Goal: Find contact information: Find contact information

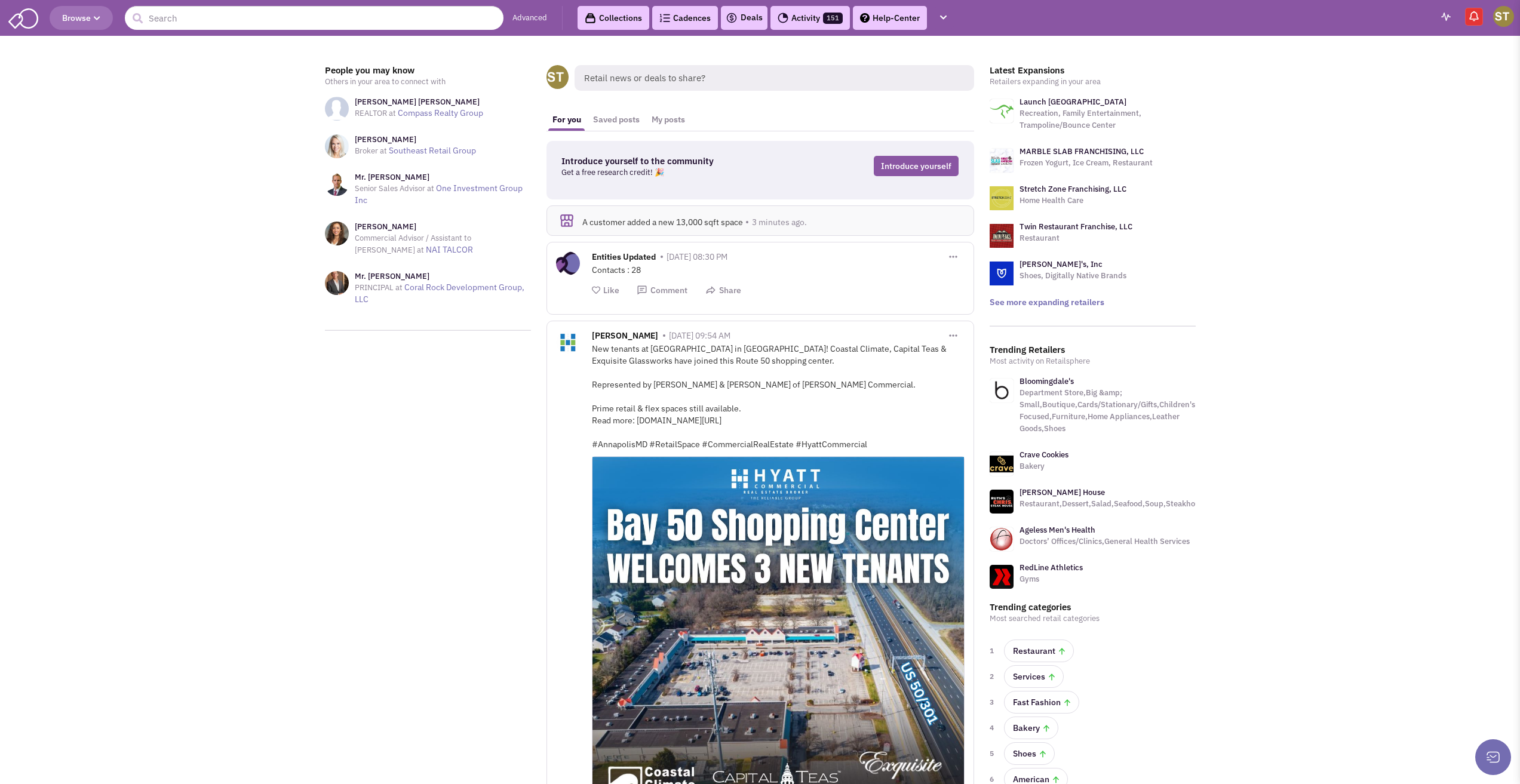
click at [174, 5] on header "Browse Advanced Collections Cadences 0 Deals Activity 151 Help-Center Tasks" at bounding box center [760, 18] width 1520 height 36
click at [173, 11] on input "text" at bounding box center [314, 18] width 378 height 24
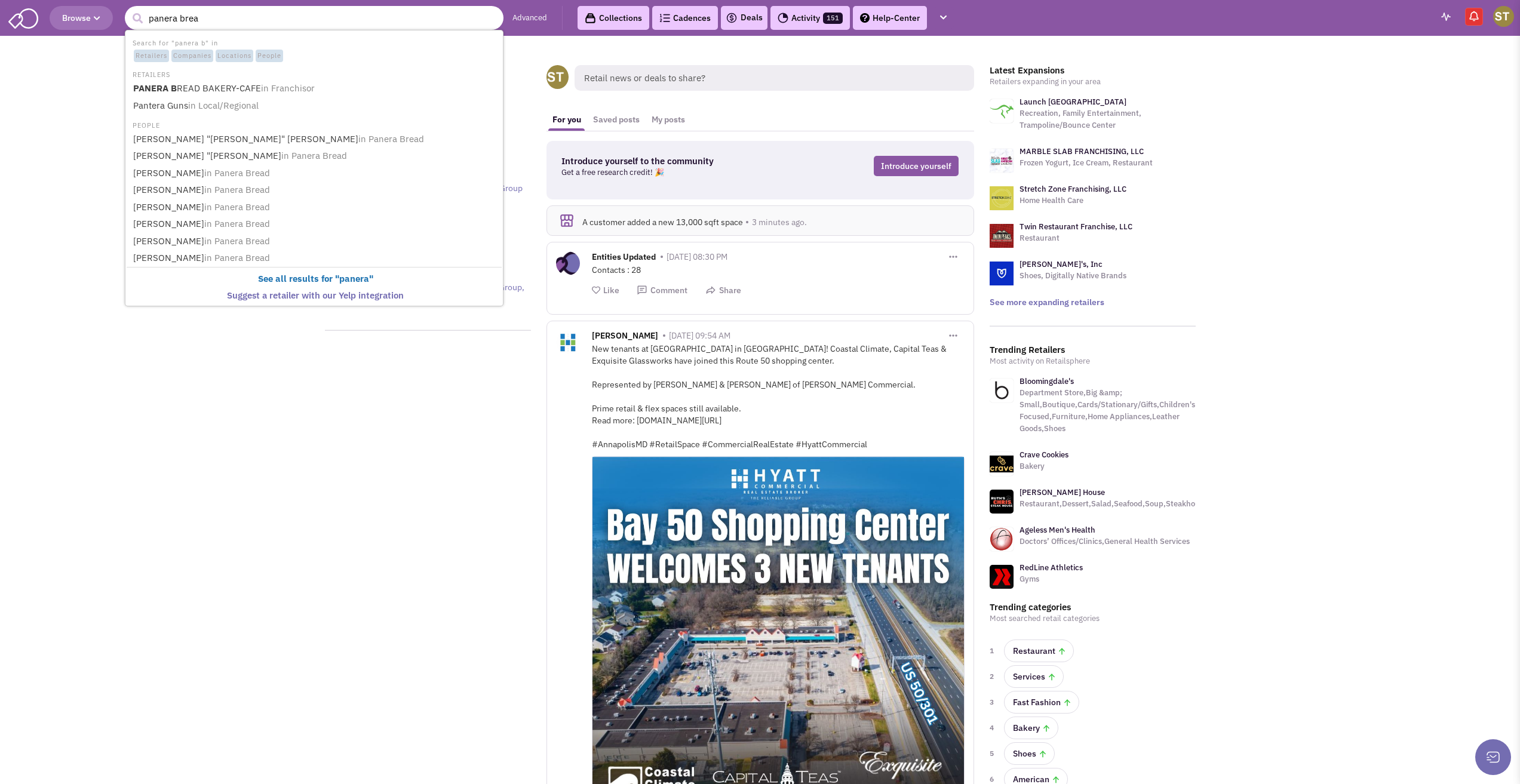
type input "panera bread"
click at [204, 90] on link "PANERA BREAD BAKERY-CAFE in [GEOGRAPHIC_DATA]" at bounding box center [316, 89] width 371 height 16
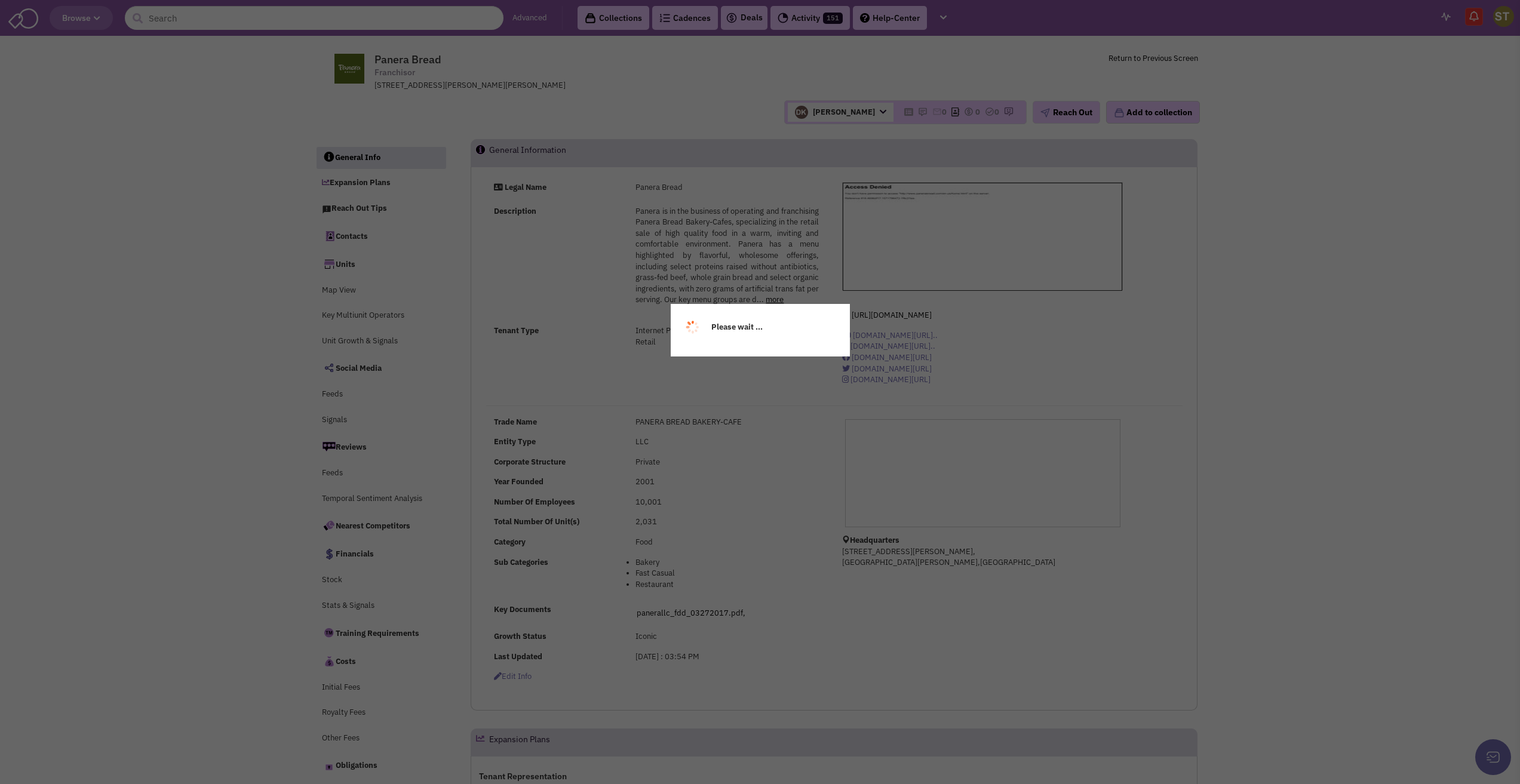
select select
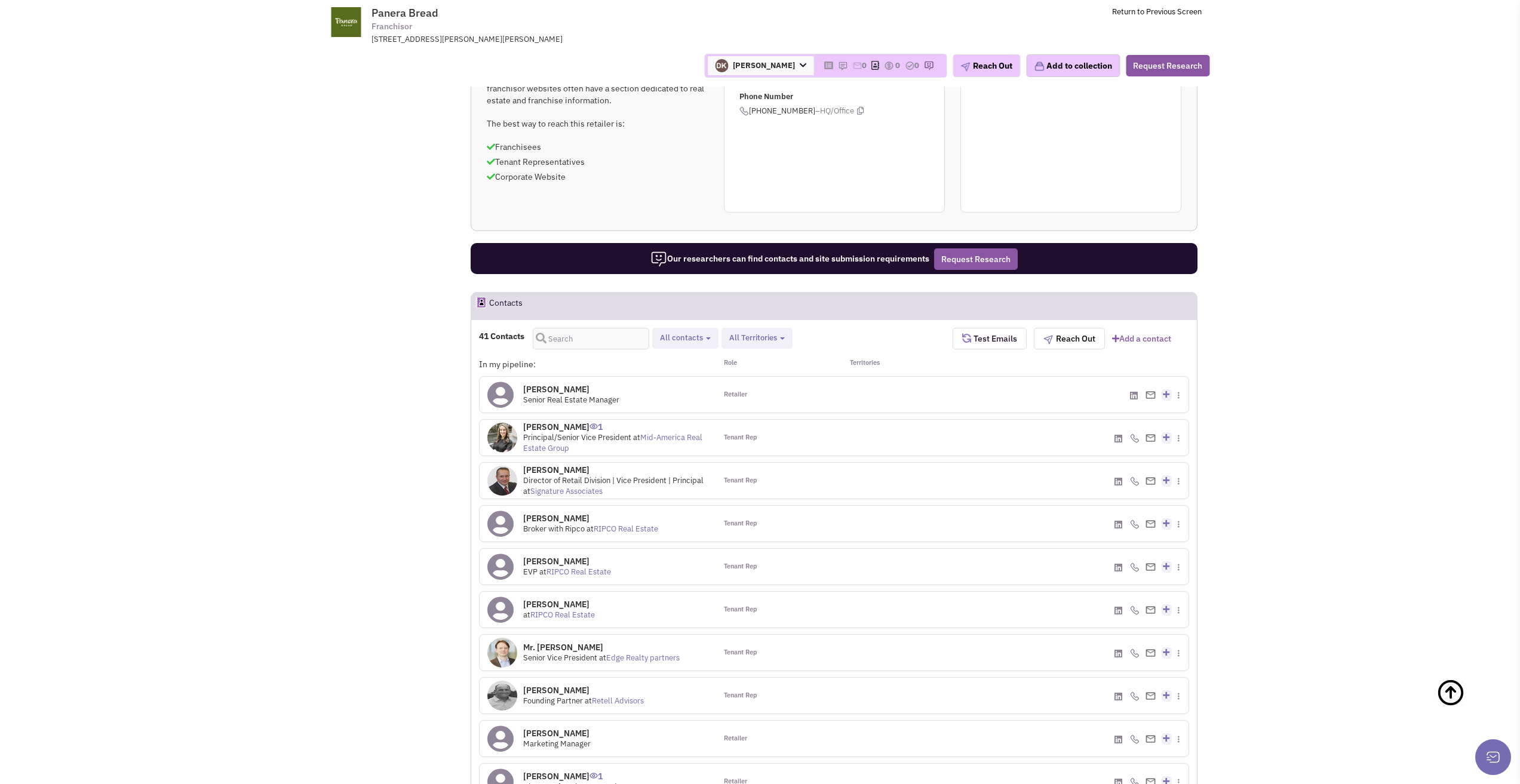
scroll to position [778, 0]
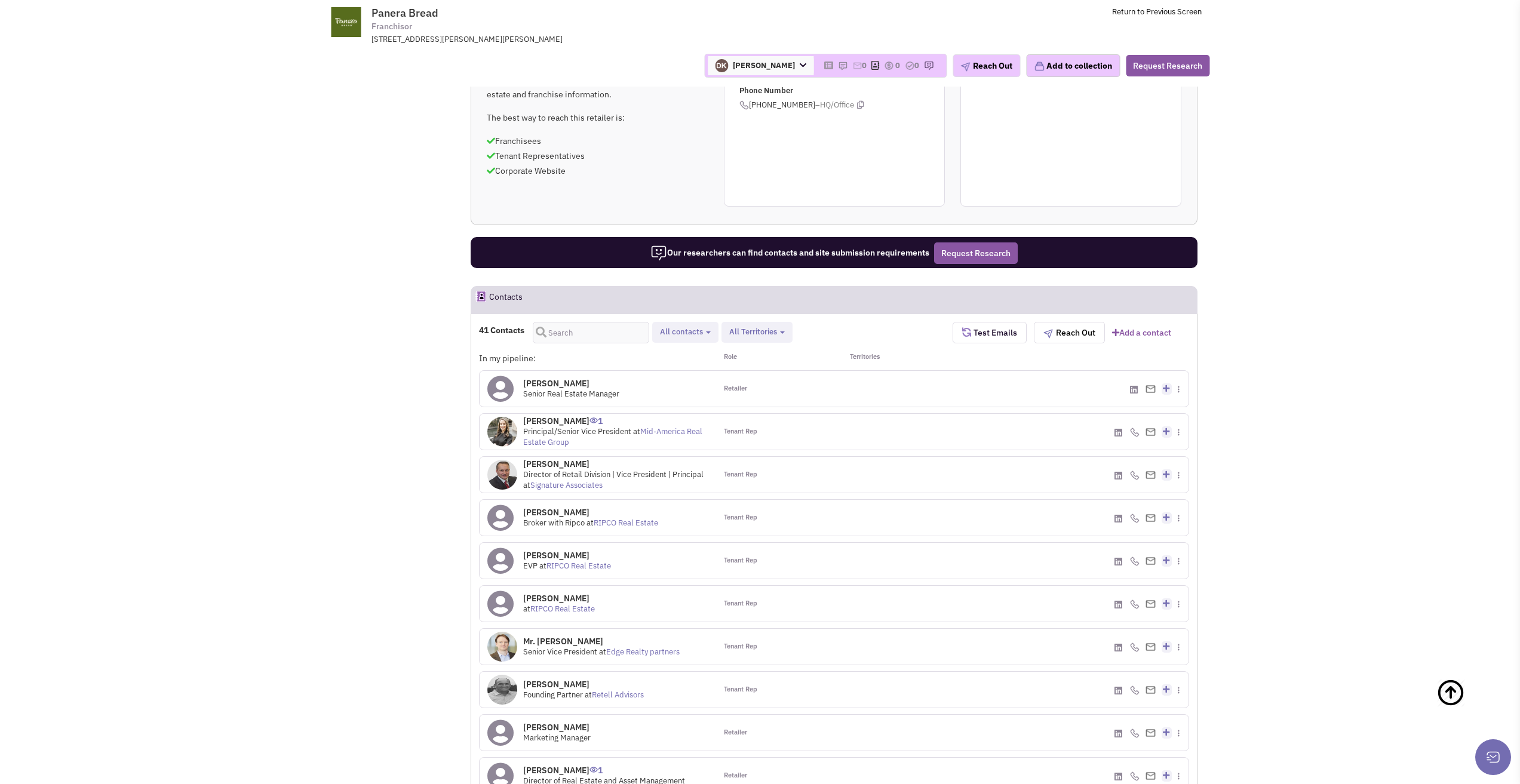
click at [709, 336] on button "All contacts" at bounding box center [685, 332] width 58 height 13
click at [689, 362] on label "Retailer contacts" at bounding box center [727, 364] width 141 height 15
click at [669, 361] on input "Retailer contacts" at bounding box center [669, 361] width 0 height 0
select select "1"
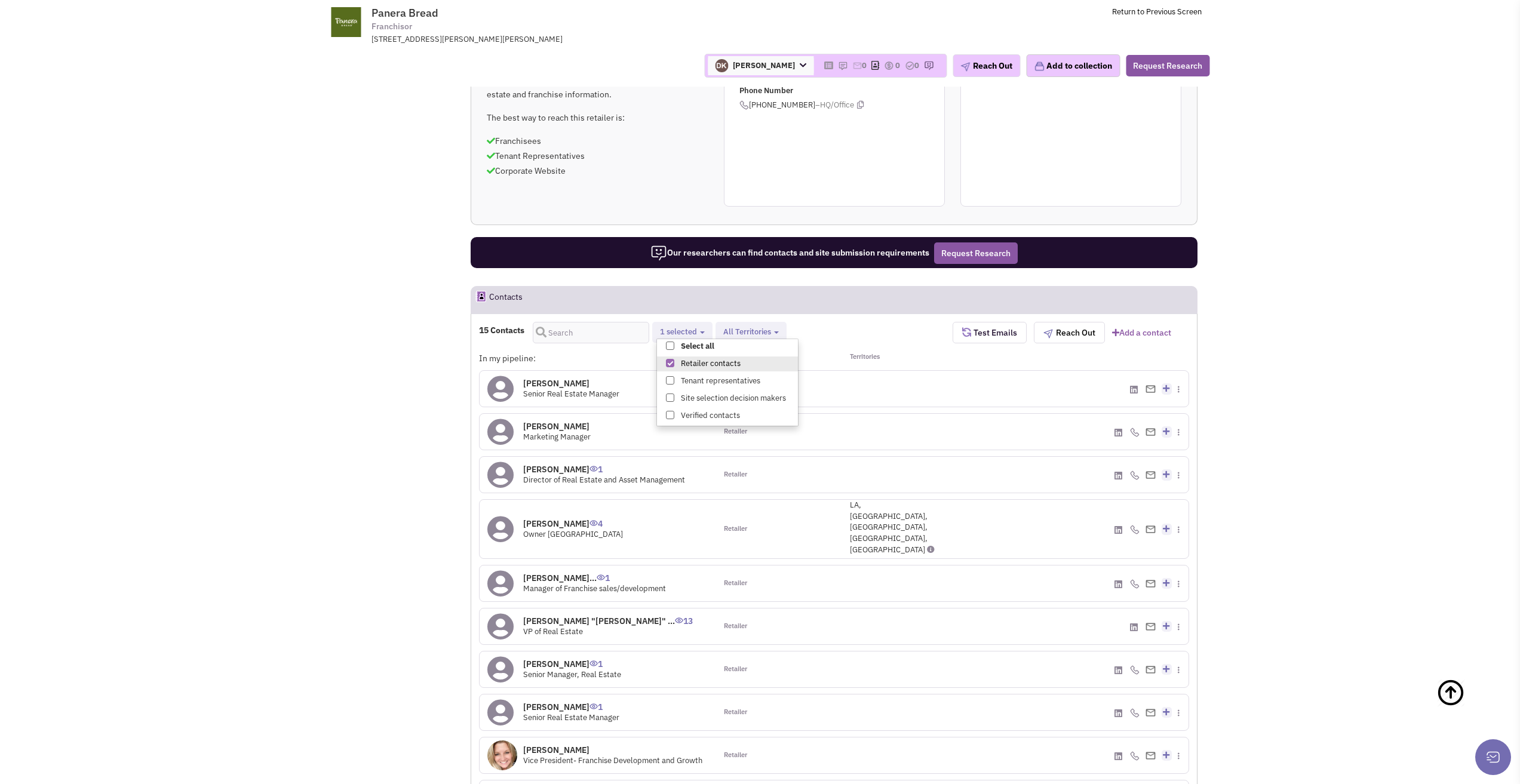
click at [884, 326] on div "15 Contacts Retailer contacts Tenant representatives Site selection decision ma…" at bounding box center [715, 332] width 474 height 21
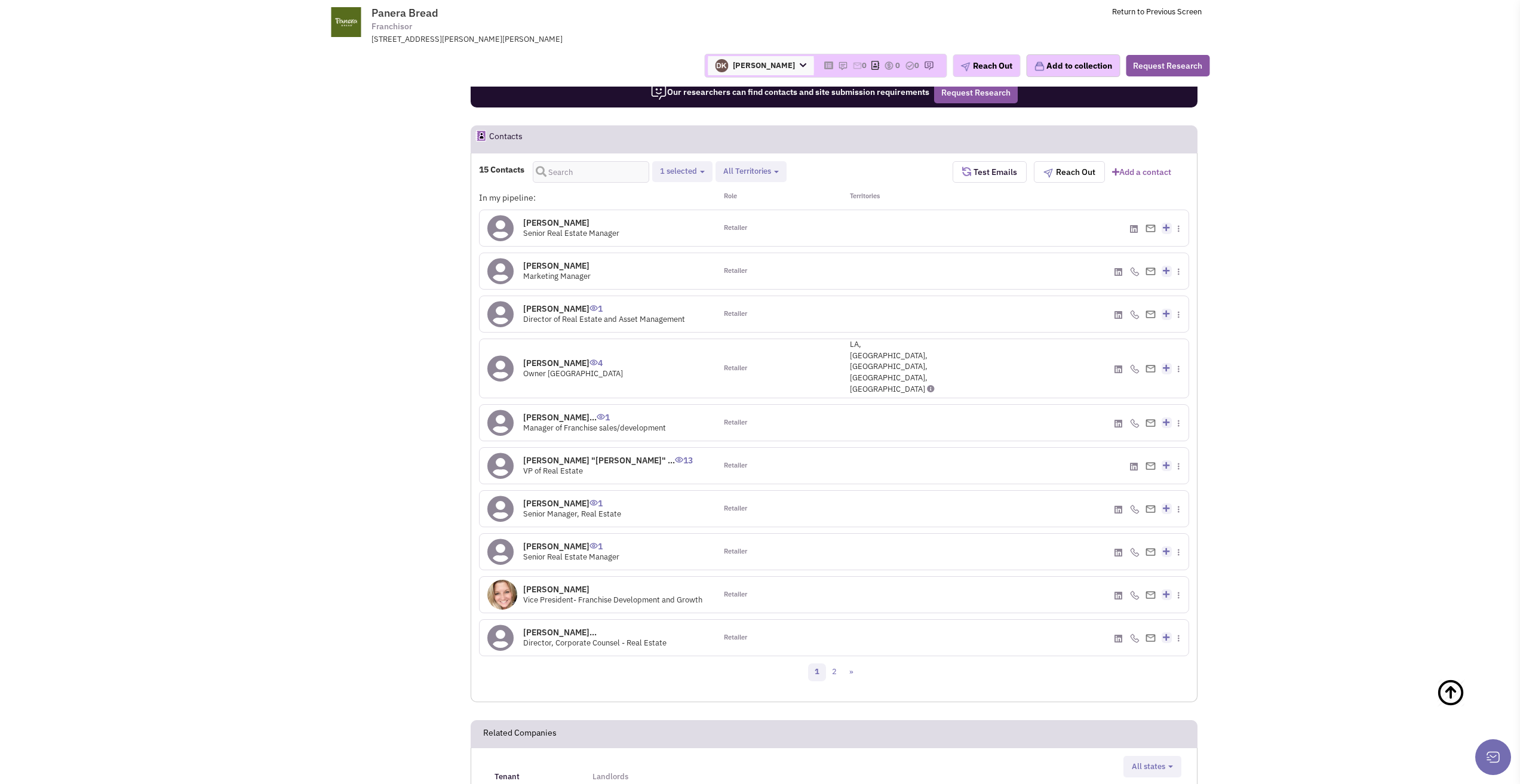
scroll to position [957, 0]
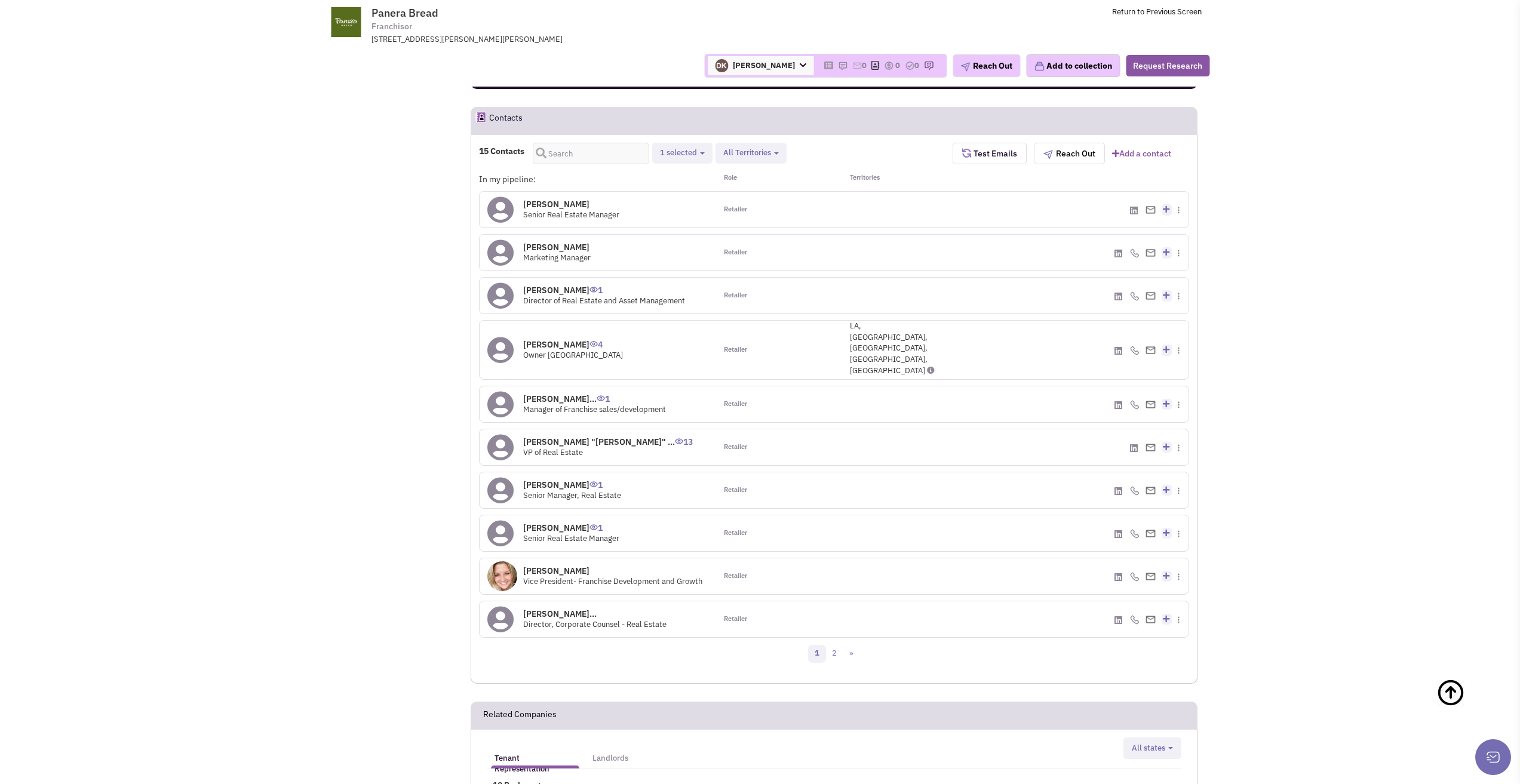
click at [1149, 444] on img at bounding box center [1151, 447] width 10 height 8
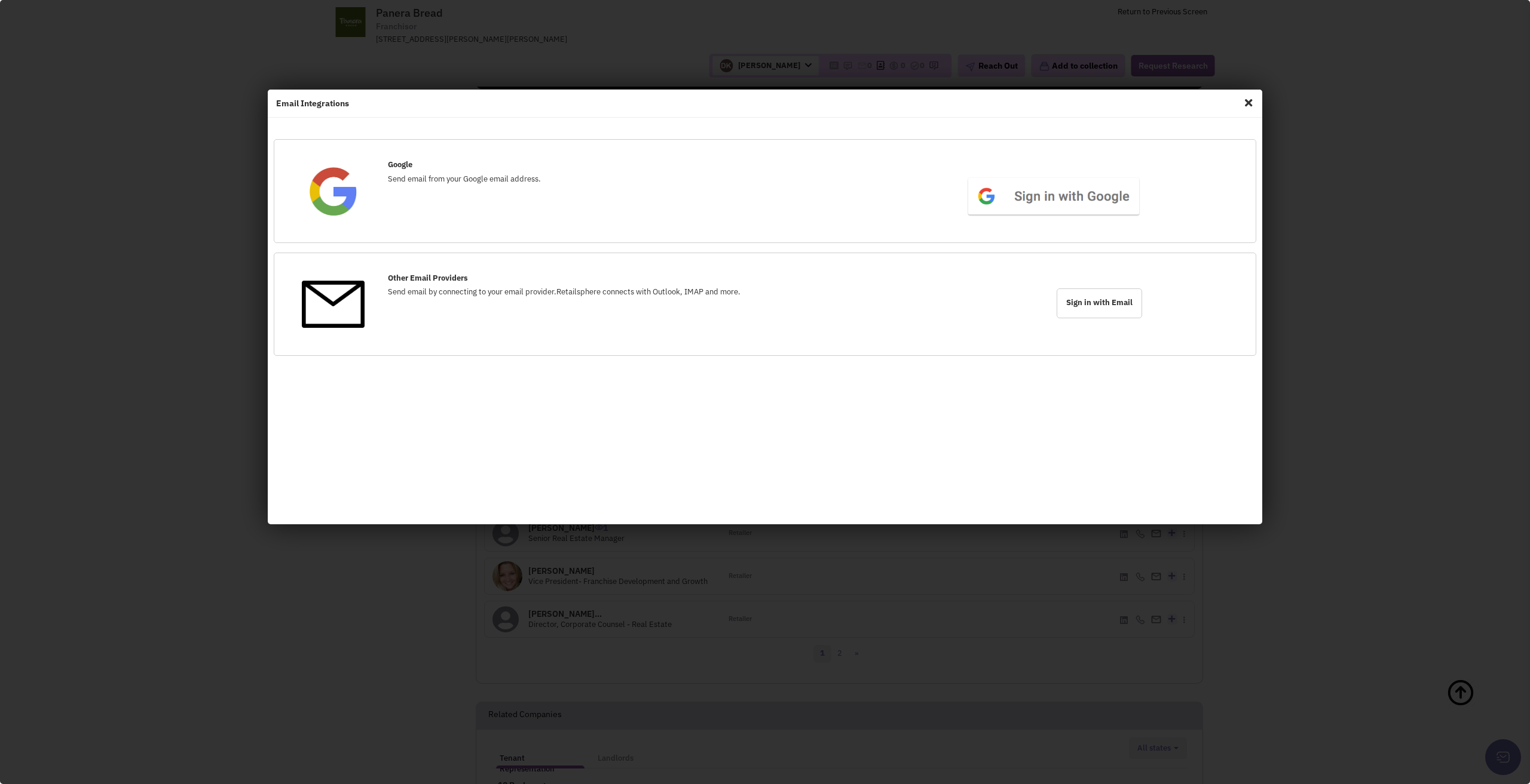
click at [1252, 107] on span "Close" at bounding box center [1248, 102] width 15 height 19
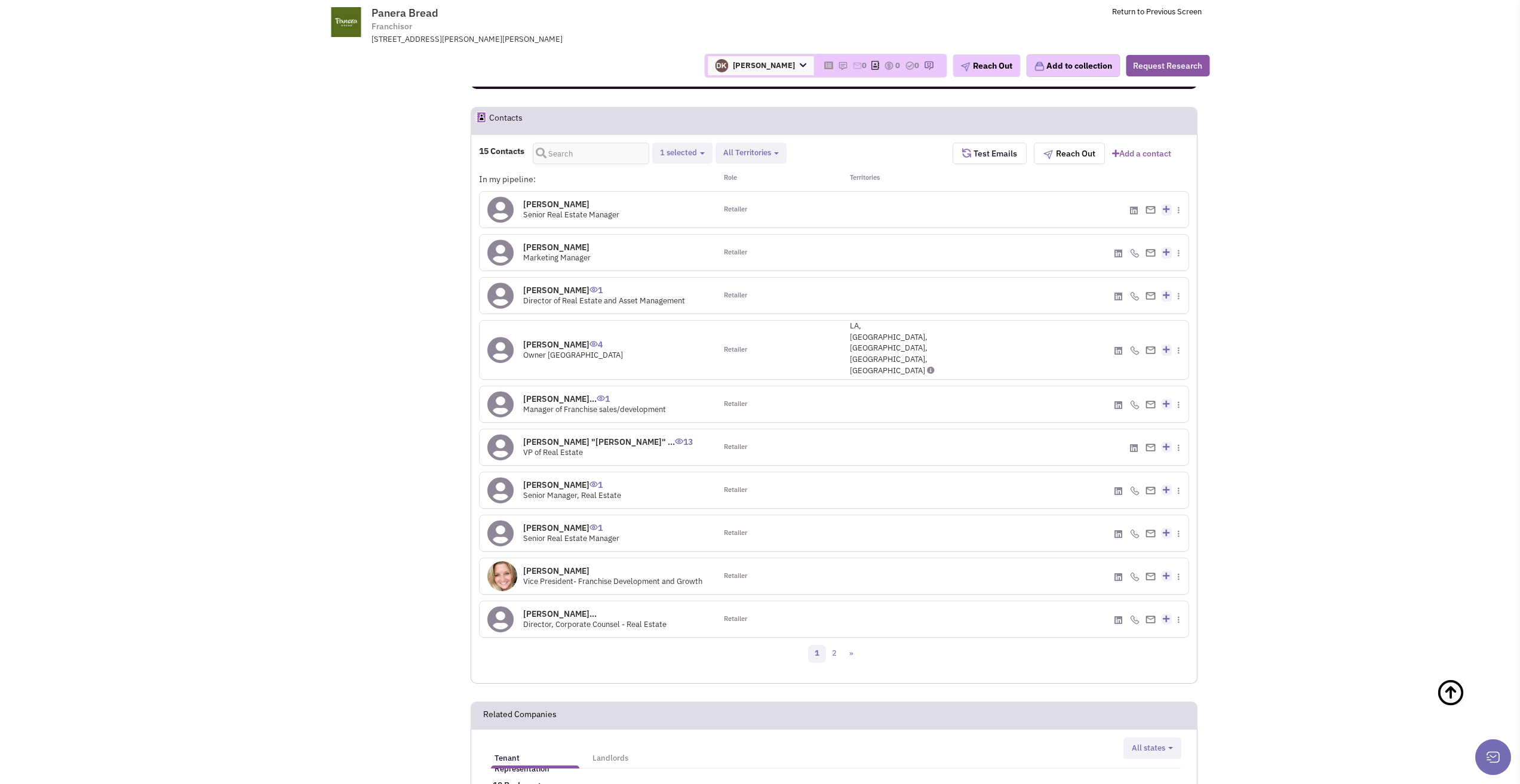
click at [1133, 444] on icon at bounding box center [1134, 448] width 8 height 9
click at [1132, 616] on img at bounding box center [1135, 620] width 9 height 9
